Goal: Task Accomplishment & Management: Complete application form

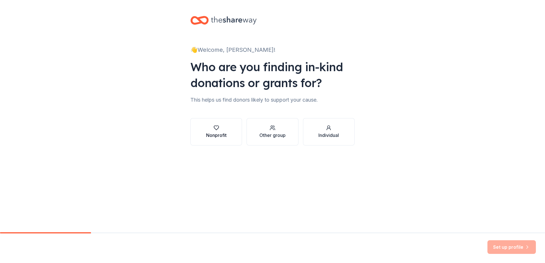
click at [215, 129] on icon "button" at bounding box center [216, 128] width 6 height 6
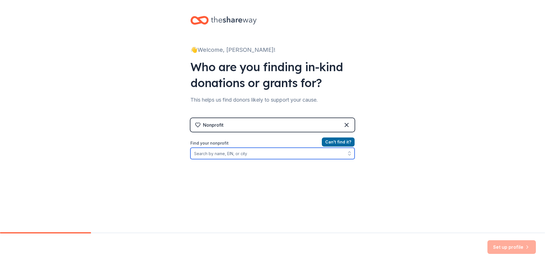
click at [258, 156] on input "Find your nonprofit" at bounding box center [272, 153] width 164 height 11
type input "59-0774199"
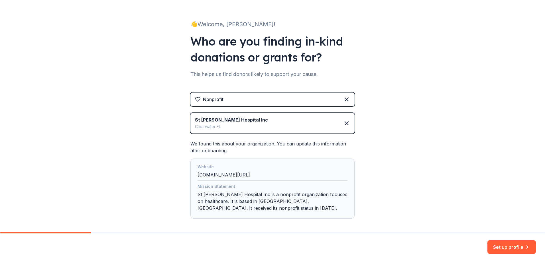
scroll to position [51, 0]
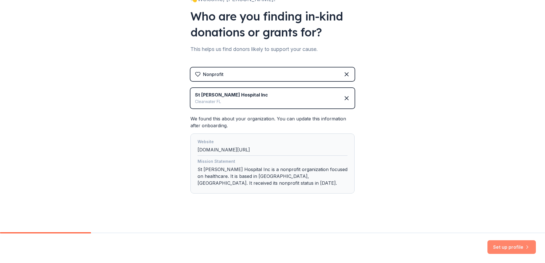
click at [516, 244] on button "Set up profile" at bounding box center [511, 247] width 48 height 14
click at [516, 244] on div "Set up profile" at bounding box center [511, 247] width 48 height 14
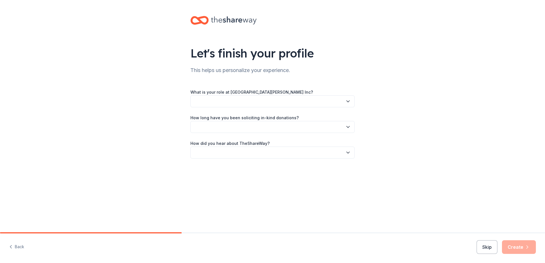
click at [421, 173] on div "Let's finish your profile This helps us personalize your experience. What is yo…" at bounding box center [272, 93] width 545 height 186
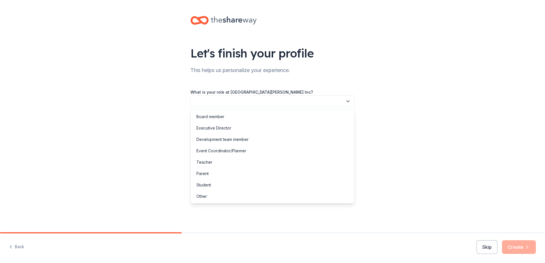
click at [247, 105] on button "button" at bounding box center [272, 101] width 164 height 12
click at [237, 151] on div "Event Coordinator/Planner" at bounding box center [221, 151] width 50 height 7
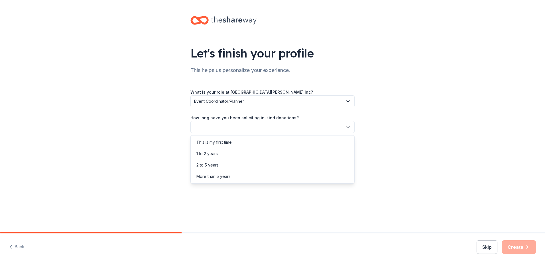
click at [272, 122] on button "button" at bounding box center [272, 127] width 164 height 12
click at [215, 155] on div "1 to 2 years" at bounding box center [206, 153] width 21 height 7
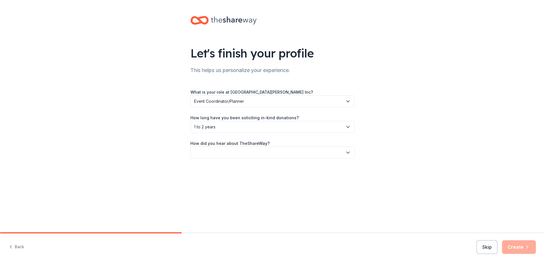
click at [258, 149] on button "button" at bounding box center [272, 153] width 164 height 12
click at [229, 179] on div "Online search" at bounding box center [272, 179] width 161 height 11
click at [232, 156] on span "Online search" at bounding box center [268, 152] width 149 height 7
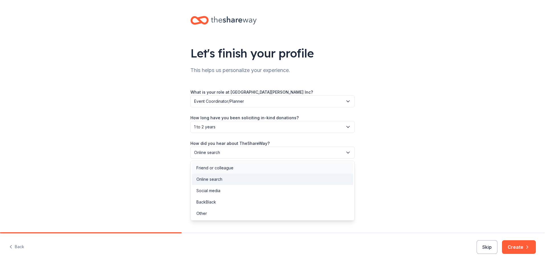
click at [222, 168] on div "Friend or colleague" at bounding box center [214, 168] width 37 height 7
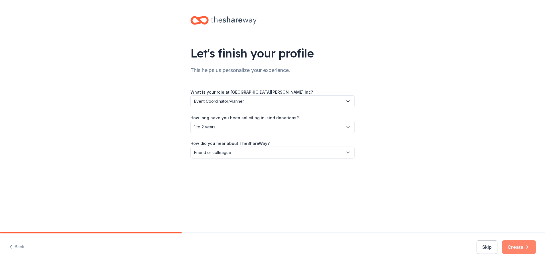
click at [519, 247] on button "Create" at bounding box center [519, 247] width 34 height 14
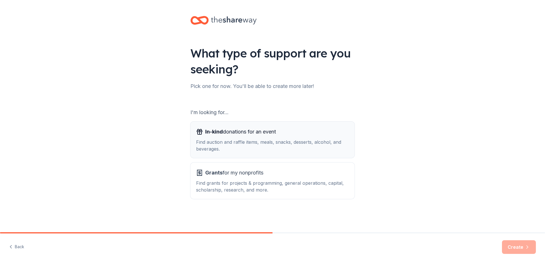
click at [246, 134] on span "In-kind donations for an event" at bounding box center [240, 131] width 71 height 9
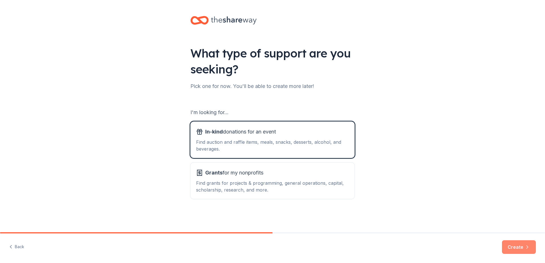
click at [525, 249] on icon "button" at bounding box center [527, 247] width 6 height 6
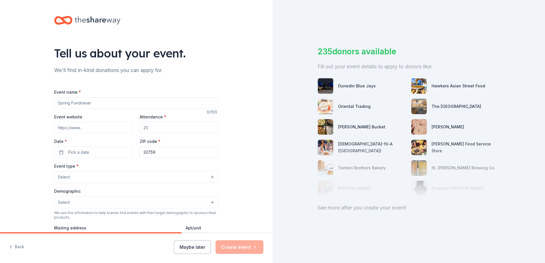
click at [92, 105] on input "Event name *" at bounding box center [136, 102] width 164 height 11
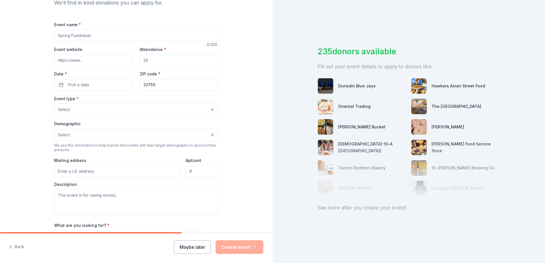
scroll to position [85, 0]
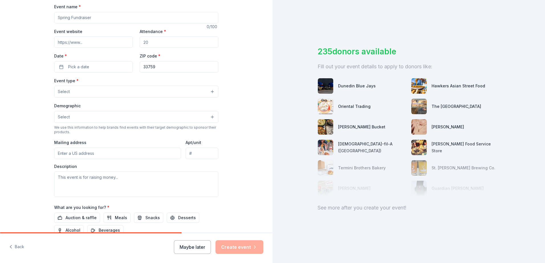
click at [126, 89] on button "Select" at bounding box center [136, 92] width 164 height 12
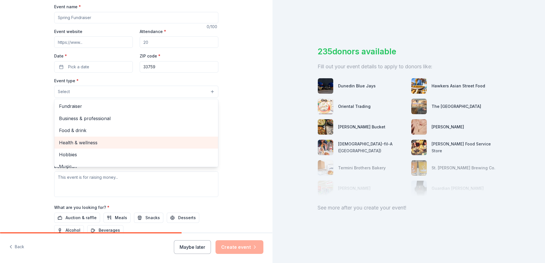
click at [97, 144] on span "Health & wellness" at bounding box center [136, 142] width 154 height 7
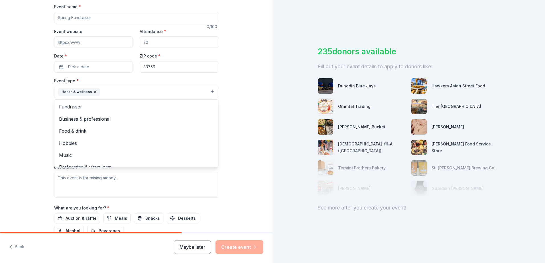
click at [267, 122] on div "Tell us about your event. We'll find in-kind donations you can apply for. Event…" at bounding box center [136, 105] width 272 height 380
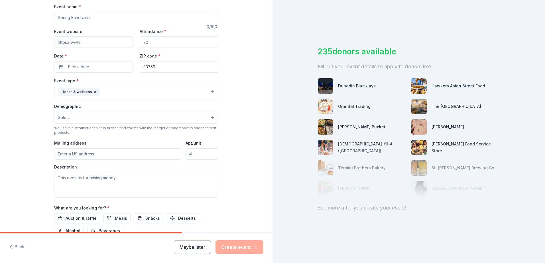
click at [86, 117] on button "Select" at bounding box center [136, 118] width 164 height 12
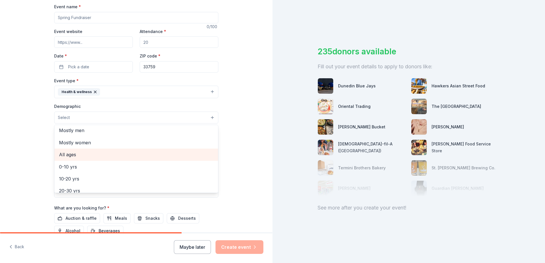
scroll to position [0, 0]
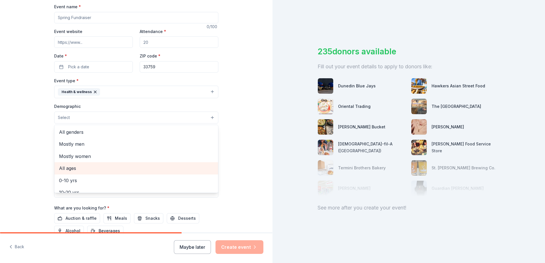
click at [74, 165] on span "All ages" at bounding box center [136, 168] width 154 height 7
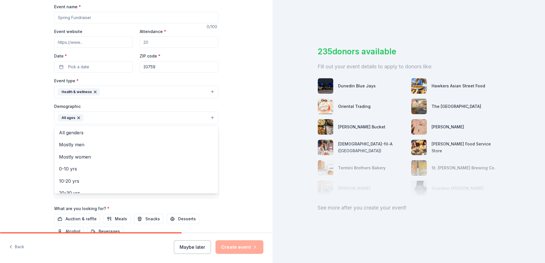
click at [240, 120] on div "Tell us about your event. We'll find in-kind donations you can apply for. Event…" at bounding box center [136, 105] width 272 height 380
click at [191, 116] on button "All ages" at bounding box center [136, 118] width 164 height 13
click at [209, 117] on button "All ages" at bounding box center [136, 118] width 164 height 13
click at [71, 133] on span "All genders" at bounding box center [136, 132] width 154 height 7
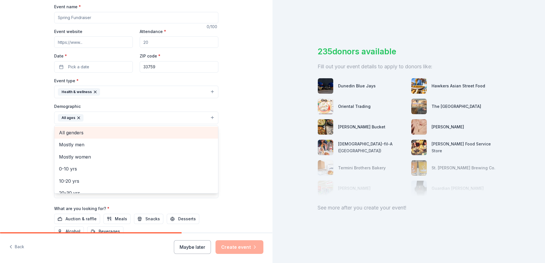
click at [71, 141] on span "Mostly men" at bounding box center [136, 144] width 154 height 7
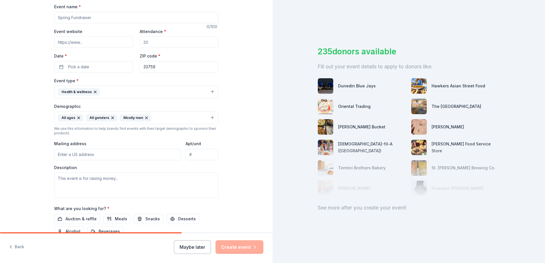
click at [144, 118] on icon "button" at bounding box center [146, 118] width 5 height 5
click at [140, 118] on button "All ages All genders Mostly men" at bounding box center [136, 118] width 164 height 13
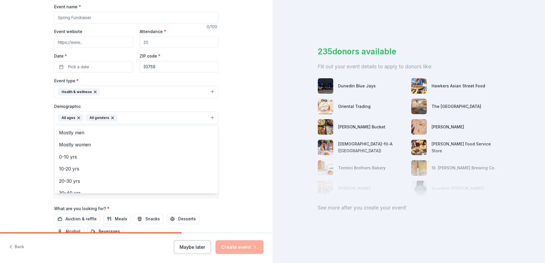
click at [240, 135] on div "Tell us about your event. We'll find in-kind donations you can apply for. Event…" at bounding box center [136, 105] width 272 height 380
click at [96, 157] on input "Mailing address" at bounding box center [117, 154] width 127 height 11
type input "3215 W. Tampa Bay Blvd"
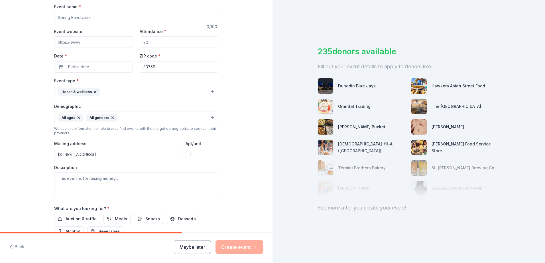
click at [227, 167] on div "Tell us about your event. We'll find in-kind donations you can apply for. Event…" at bounding box center [136, 105] width 272 height 380
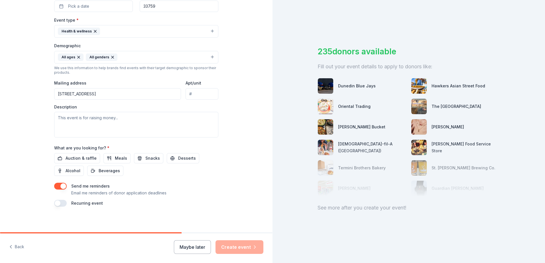
scroll to position [148, 0]
click at [100, 171] on span "Beverages" at bounding box center [109, 169] width 21 height 7
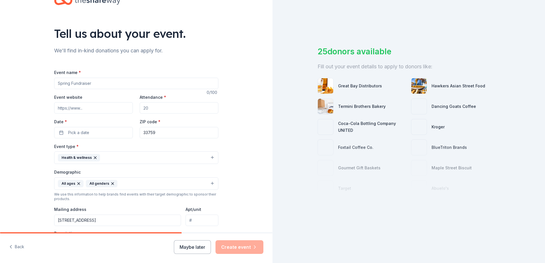
scroll to position [0, 0]
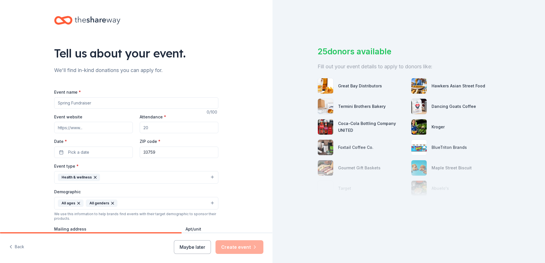
click at [82, 99] on input "Event name *" at bounding box center [136, 102] width 164 height 11
type input "BayCare Kids Family Expo Event"
type input "150"
click at [97, 149] on button "Pick a date" at bounding box center [93, 152] width 79 height 11
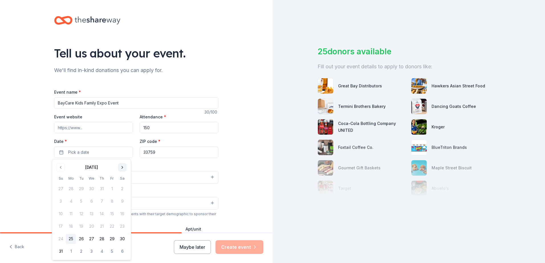
click at [120, 168] on button "Go to next month" at bounding box center [122, 168] width 8 height 8
click at [122, 189] on button "4" at bounding box center [122, 189] width 10 height 10
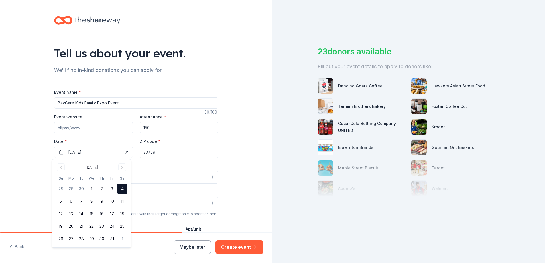
click at [187, 154] on input "33759" at bounding box center [179, 152] width 79 height 11
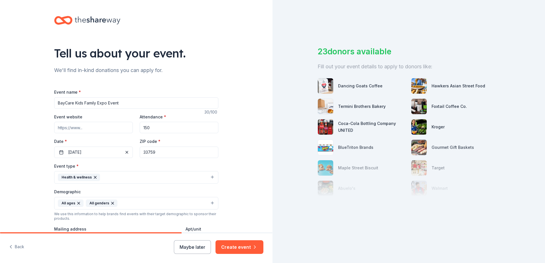
click at [169, 152] on input "33759" at bounding box center [179, 152] width 79 height 11
type input "33756"
click at [256, 135] on div "Tell us about your event. We'll find in-kind donations you can apply for. Event…" at bounding box center [136, 190] width 272 height 380
drag, startPoint x: 256, startPoint y: 135, endPoint x: 252, endPoint y: 153, distance: 18.9
click at [252, 153] on div "Tell us about your event. We'll find in-kind donations you can apply for. Event…" at bounding box center [136, 190] width 272 height 380
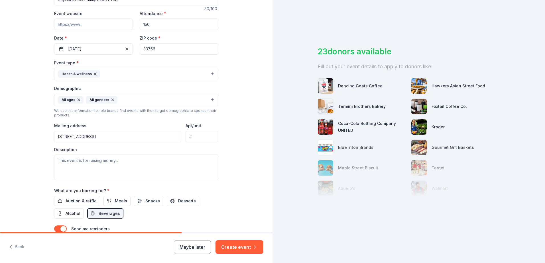
scroll to position [142, 0]
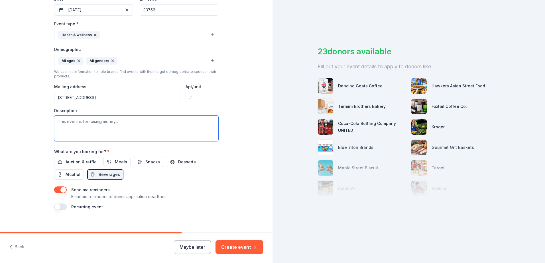
click at [155, 123] on textarea at bounding box center [136, 129] width 164 height 26
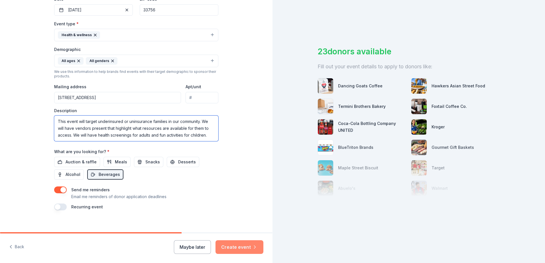
type textarea "This event will target underinsured or uninsurance families in our community. W…"
click at [237, 249] on button "Create event" at bounding box center [239, 247] width 48 height 14
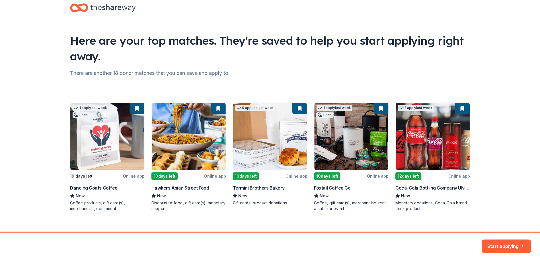
scroll to position [21, 0]
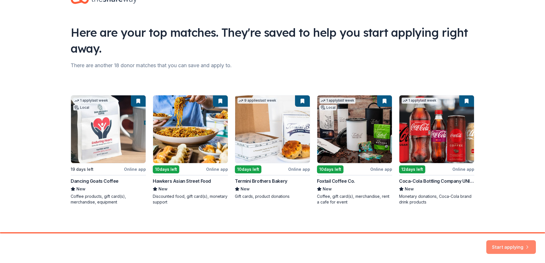
click at [523, 247] on button "Start applying" at bounding box center [511, 244] width 50 height 14
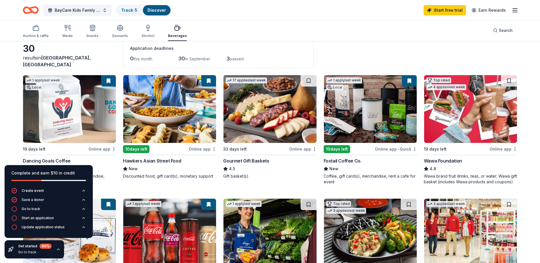
scroll to position [28, 0]
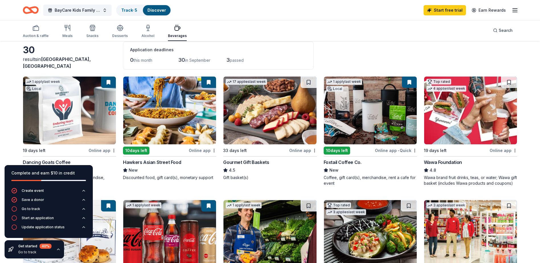
click at [468, 109] on img at bounding box center [470, 111] width 93 height 68
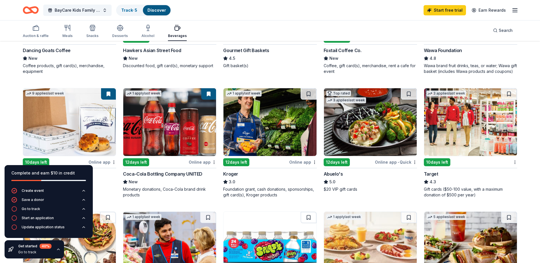
scroll to position [142, 0]
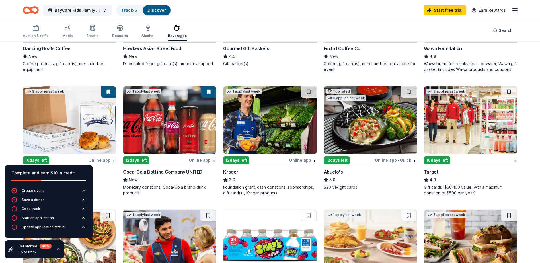
click at [183, 138] on img at bounding box center [169, 120] width 93 height 68
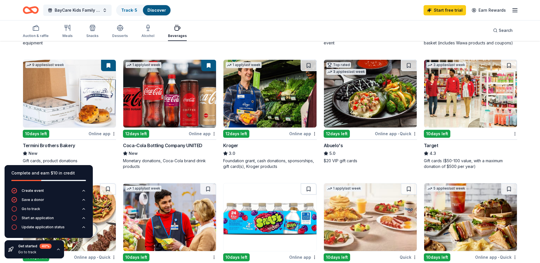
scroll to position [199, 0]
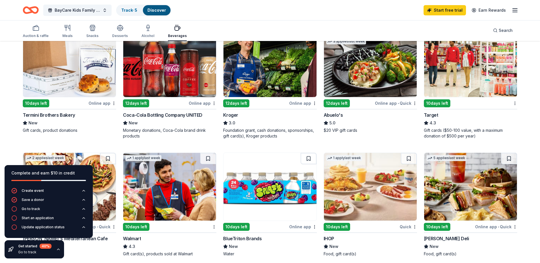
click at [468, 67] on img at bounding box center [470, 63] width 93 height 68
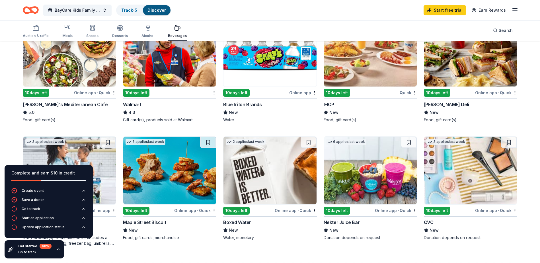
scroll to position [342, 0]
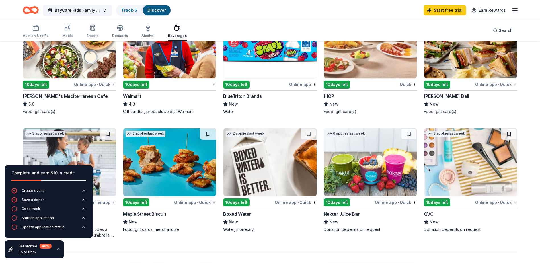
click at [252, 171] on img at bounding box center [270, 162] width 93 height 68
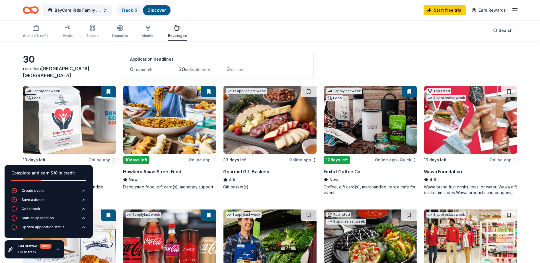
scroll to position [28, 0]
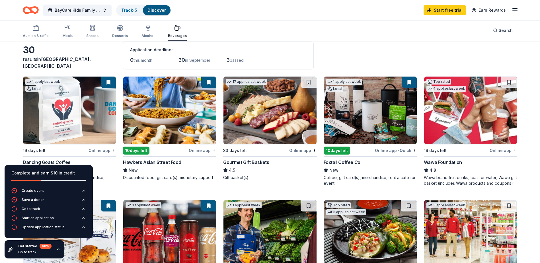
click at [286, 109] on img at bounding box center [270, 111] width 93 height 68
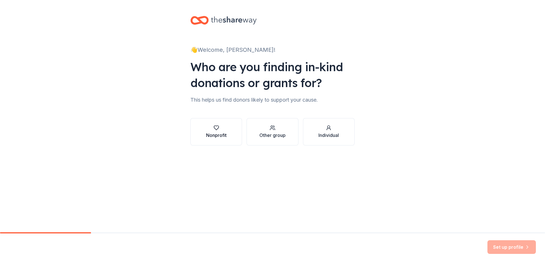
click at [213, 133] on div "Nonprofit" at bounding box center [216, 135] width 21 height 7
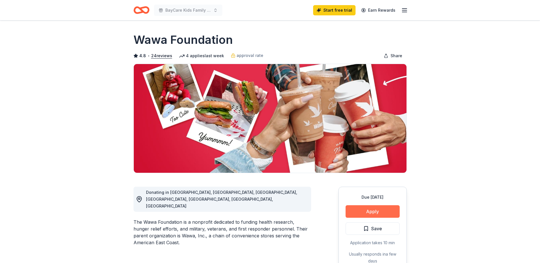
click at [378, 215] on button "Apply" at bounding box center [373, 211] width 54 height 13
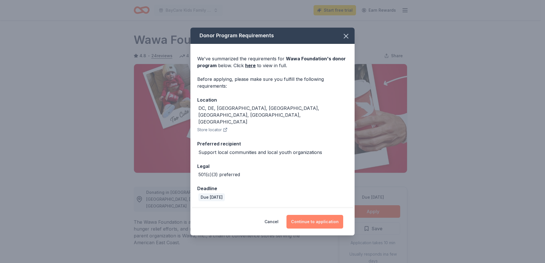
click at [312, 215] on button "Continue to application" at bounding box center [314, 222] width 57 height 14
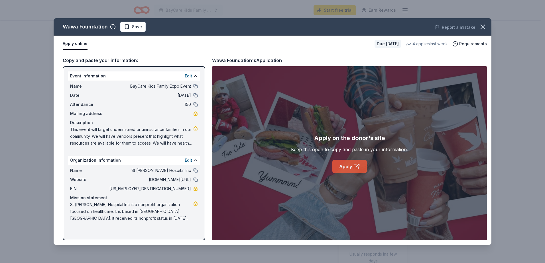
click at [345, 167] on link "Apply" at bounding box center [349, 167] width 34 height 14
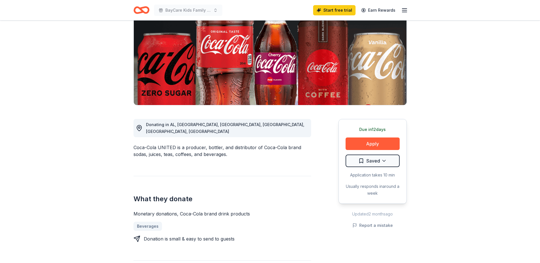
scroll to position [85, 0]
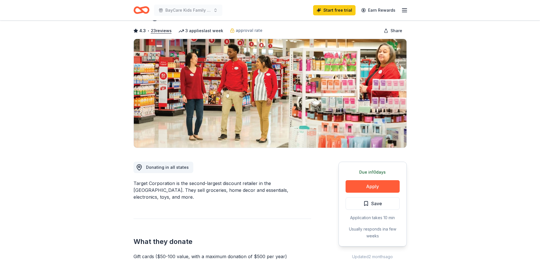
scroll to position [114, 0]
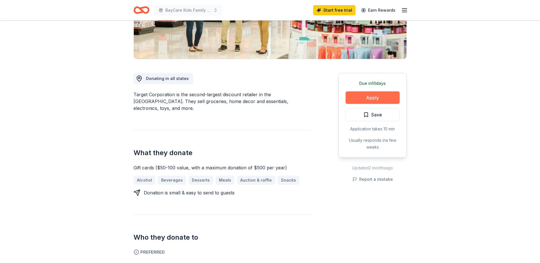
click at [370, 99] on button "Apply" at bounding box center [373, 97] width 54 height 13
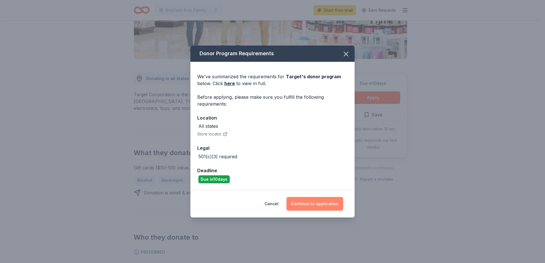
click at [308, 203] on button "Continue to application" at bounding box center [314, 204] width 57 height 14
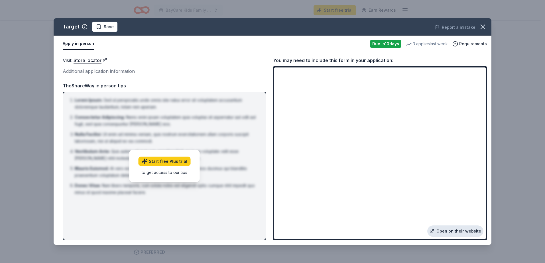
click at [455, 230] on link "Open on their website" at bounding box center [455, 231] width 56 height 11
drag, startPoint x: 409, startPoint y: 68, endPoint x: 481, endPoint y: 26, distance: 82.9
click at [481, 26] on icon "button" at bounding box center [483, 27] width 8 height 8
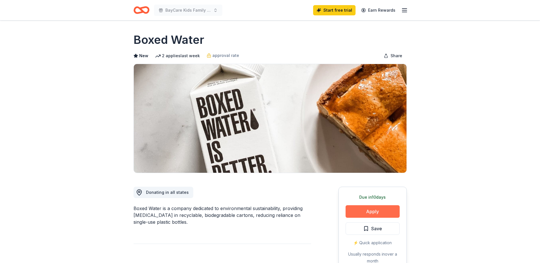
click at [373, 212] on button "Apply" at bounding box center [373, 211] width 54 height 13
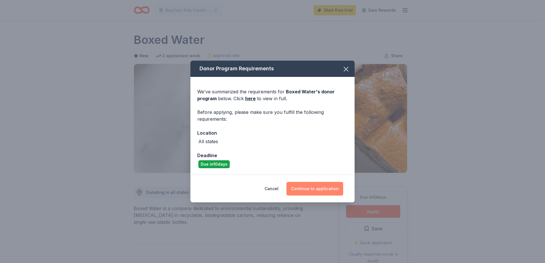
click at [331, 189] on button "Continue to application" at bounding box center [314, 189] width 57 height 14
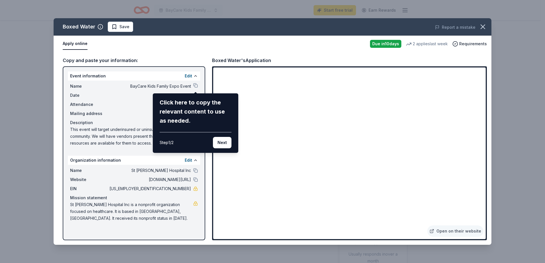
click at [461, 230] on div "Boxed Water Save Report a mistake Apply online Due in 10 days 2 applies last we…" at bounding box center [273, 131] width 438 height 227
click at [439, 232] on div "Boxed Water Save Report a mistake Apply online Due in 10 days 2 applies last we…" at bounding box center [273, 131] width 438 height 227
click at [453, 231] on div "Boxed Water Save Report a mistake Apply online Due in 10 days 2 applies last we…" at bounding box center [273, 131] width 438 height 227
click at [359, 127] on div "Boxed Water Save Report a mistake Apply online Due in 10 days 2 applies last we…" at bounding box center [273, 131] width 438 height 227
click at [468, 167] on div "Boxed Water Save Report a mistake Apply online Due in 10 days 2 applies last we…" at bounding box center [273, 131] width 438 height 227
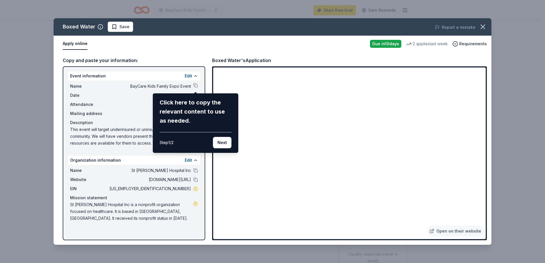
click at [260, 231] on div "Boxed Water Save Report a mistake Apply online Due in 10 days 2 applies last we…" at bounding box center [273, 131] width 438 height 227
drag, startPoint x: 260, startPoint y: 231, endPoint x: 266, endPoint y: 220, distance: 12.5
click at [260, 232] on div "Boxed Water Save Report a mistake Apply online Due in 10 days 2 applies last we…" at bounding box center [273, 131] width 438 height 227
click at [218, 142] on button "Next" at bounding box center [222, 142] width 19 height 11
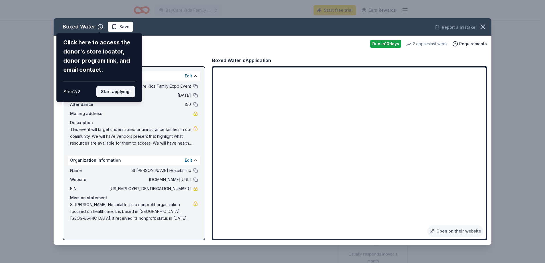
click at [123, 91] on button "Start applying!" at bounding box center [115, 91] width 39 height 11
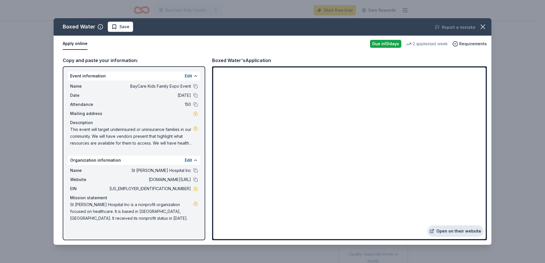
click at [452, 231] on link "Open on their website" at bounding box center [455, 231] width 56 height 11
click at [481, 27] on icon "button" at bounding box center [483, 27] width 8 height 8
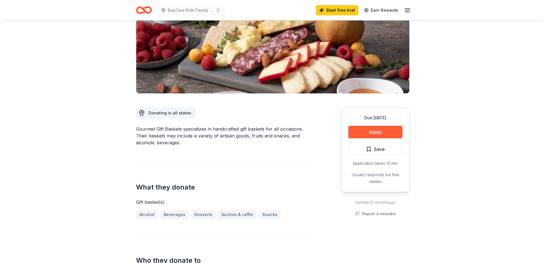
scroll to position [85, 0]
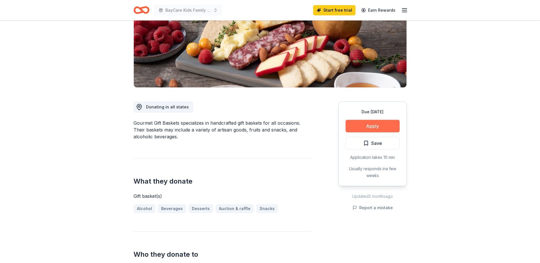
click at [368, 127] on button "Apply" at bounding box center [373, 126] width 54 height 13
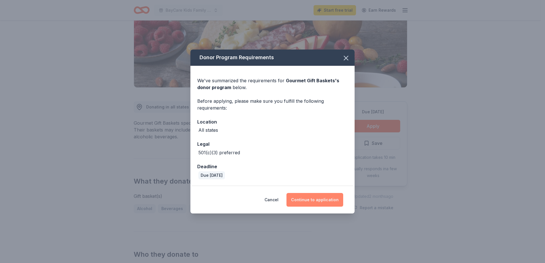
click at [300, 197] on button "Continue to application" at bounding box center [314, 200] width 57 height 14
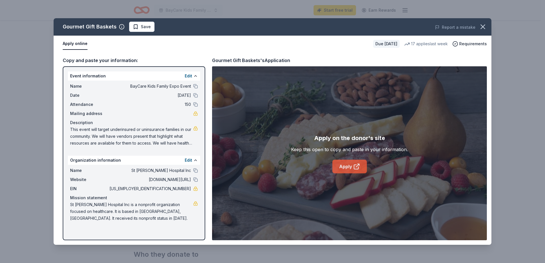
click at [346, 166] on link "Apply" at bounding box center [349, 167] width 34 height 14
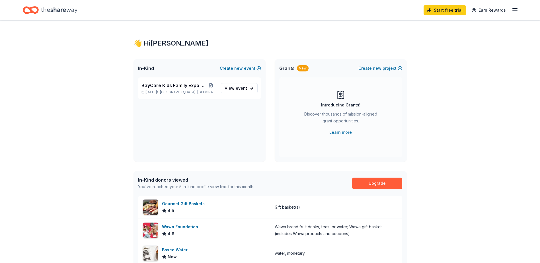
click at [515, 9] on icon "button" at bounding box center [515, 10] width 7 height 7
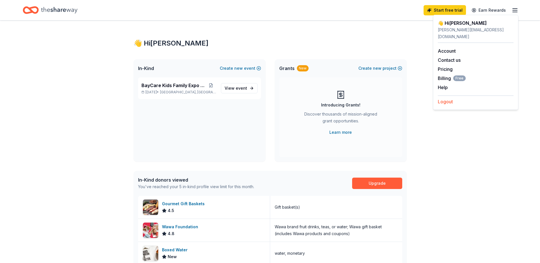
click at [449, 98] on button "Logout" at bounding box center [445, 101] width 15 height 7
